Goal: Find specific page/section: Find specific page/section

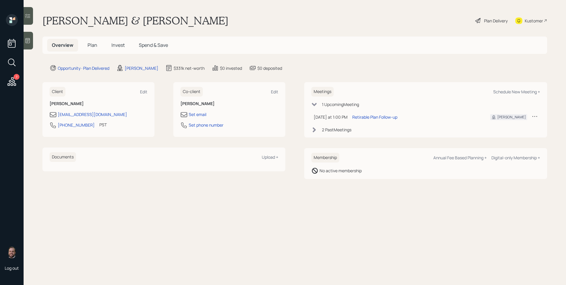
click at [96, 43] on span "Plan" at bounding box center [93, 45] width 10 height 6
